Goal: Find specific page/section: Find specific page/section

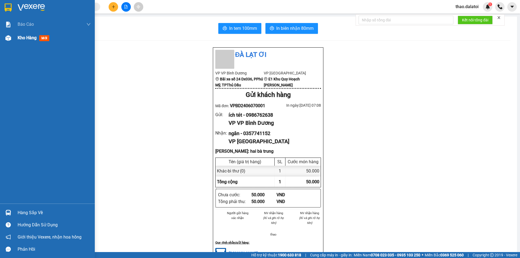
click at [22, 40] on span "Kho hàng" at bounding box center [27, 37] width 19 height 5
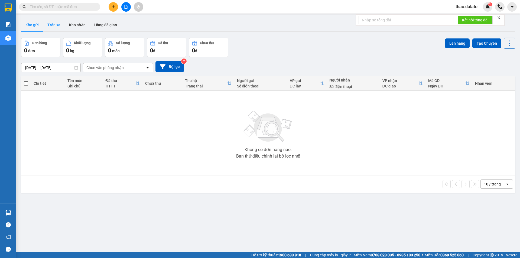
click at [53, 24] on button "Trên xe" at bounding box center [54, 24] width 22 height 13
